Goal: Find specific page/section: Locate a particular part of the current website

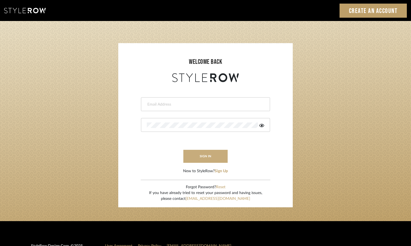
type input "[PERSON_NAME][EMAIL_ADDRESS][DOMAIN_NAME]"
click at [205, 153] on button "sign in" at bounding box center [205, 156] width 44 height 13
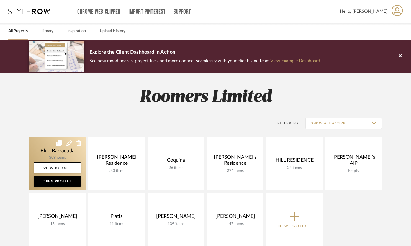
click at [65, 146] on link at bounding box center [57, 163] width 56 height 53
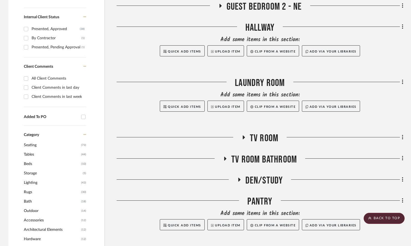
click at [243, 138] on icon at bounding box center [244, 138] width 2 height 4
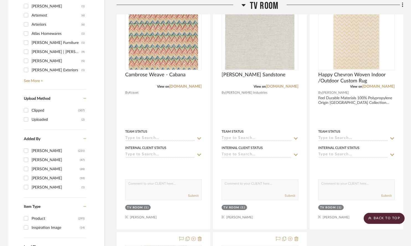
scroll to position [664, 0]
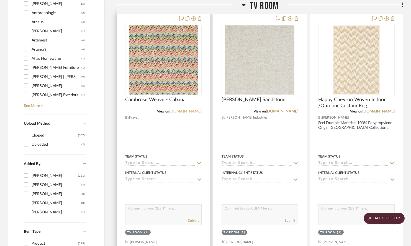
click at [192, 112] on link "kravet.com" at bounding box center [185, 112] width 32 height 4
